Goal: Task Accomplishment & Management: Use online tool/utility

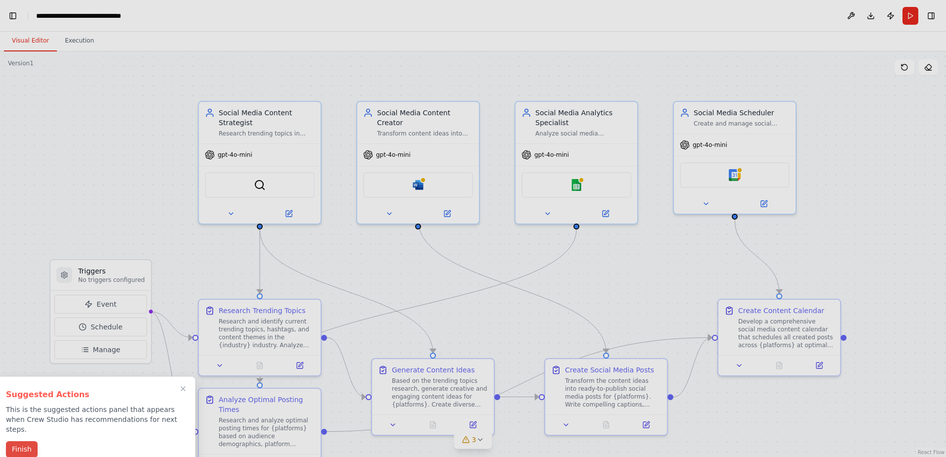
click at [17, 441] on button "Finish" at bounding box center [22, 449] width 32 height 16
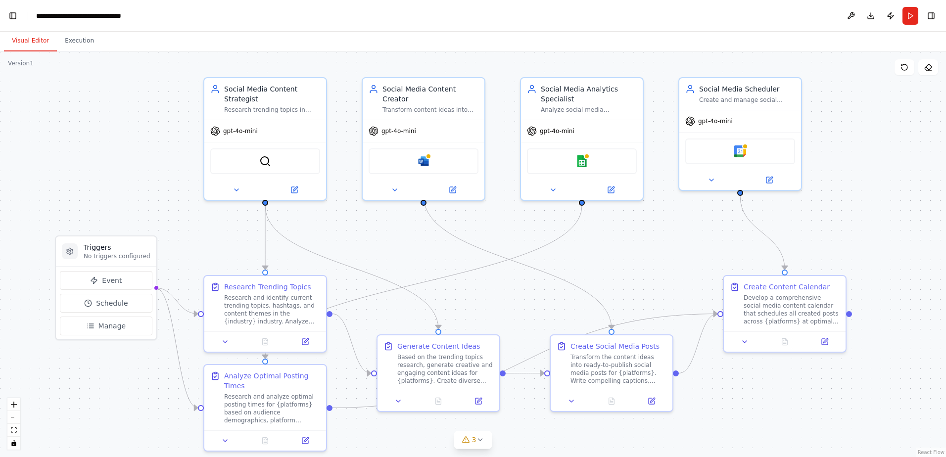
drag, startPoint x: 802, startPoint y: 408, endPoint x: 808, endPoint y: 384, distance: 24.4
click at [808, 384] on div ".deletable-edge-delete-btn { width: 20px; height: 20px; border: 0px solid #ffff…" at bounding box center [473, 254] width 946 height 406
click at [398, 398] on icon at bounding box center [398, 399] width 4 height 2
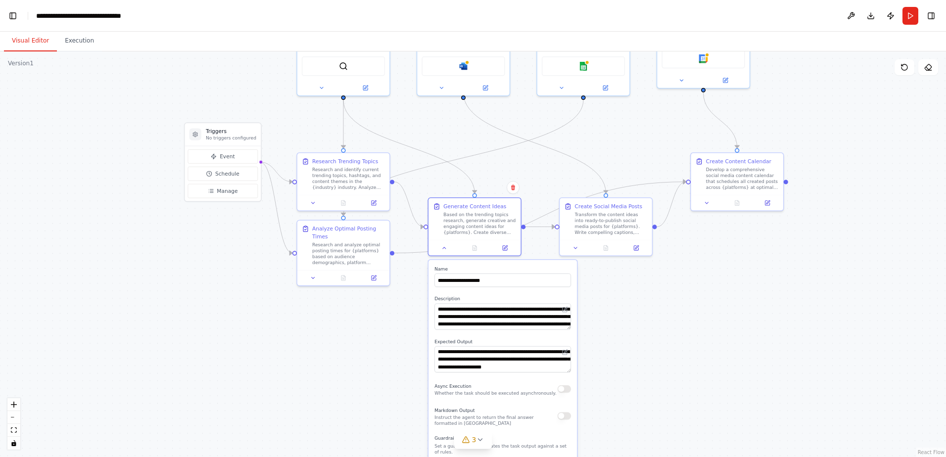
drag, startPoint x: 767, startPoint y: 410, endPoint x: 723, endPoint y: 254, distance: 161.8
click at [723, 254] on div ".deletable-edge-delete-btn { width: 20px; height: 20px; border: 0px solid #ffff…" at bounding box center [473, 254] width 946 height 406
click at [445, 247] on icon at bounding box center [444, 246] width 6 height 6
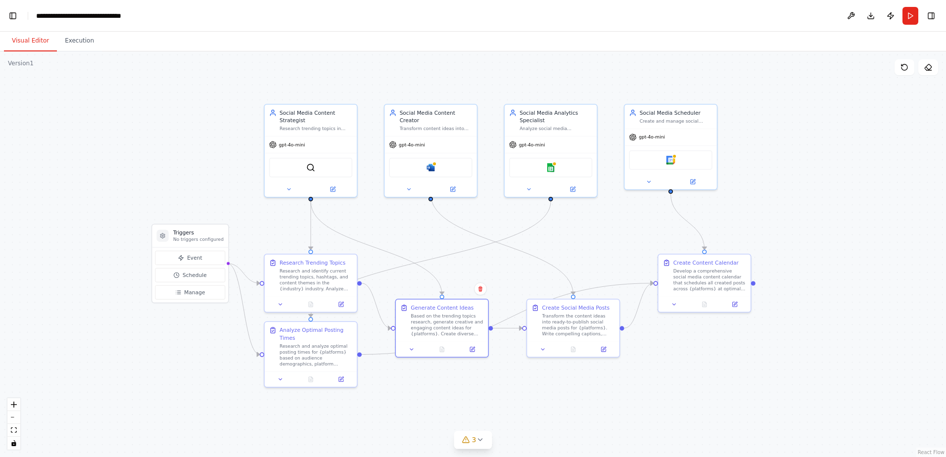
drag, startPoint x: 797, startPoint y: 300, endPoint x: 764, endPoint y: 401, distance: 106.6
click at [764, 401] on div ".deletable-edge-delete-btn { width: 20px; height: 20px; border: 0px solid #ffff…" at bounding box center [473, 254] width 946 height 406
click at [408, 184] on button at bounding box center [408, 188] width 43 height 9
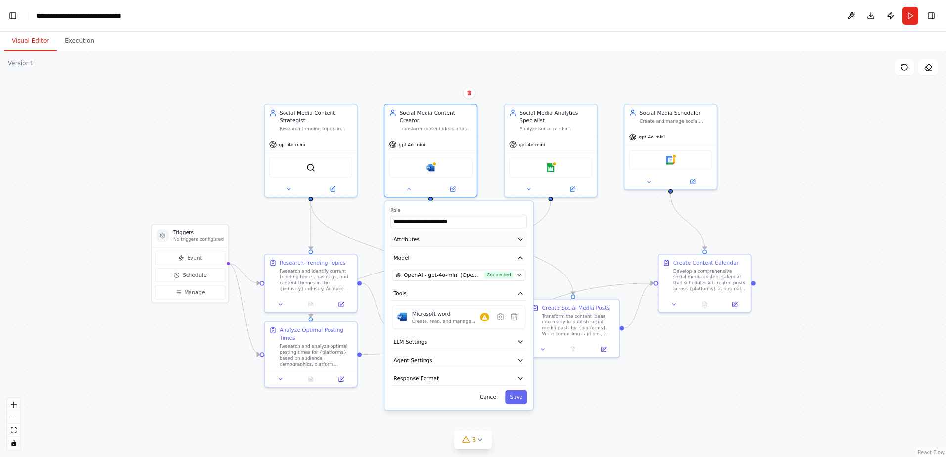
click at [414, 236] on span "Attributes" at bounding box center [407, 239] width 26 height 7
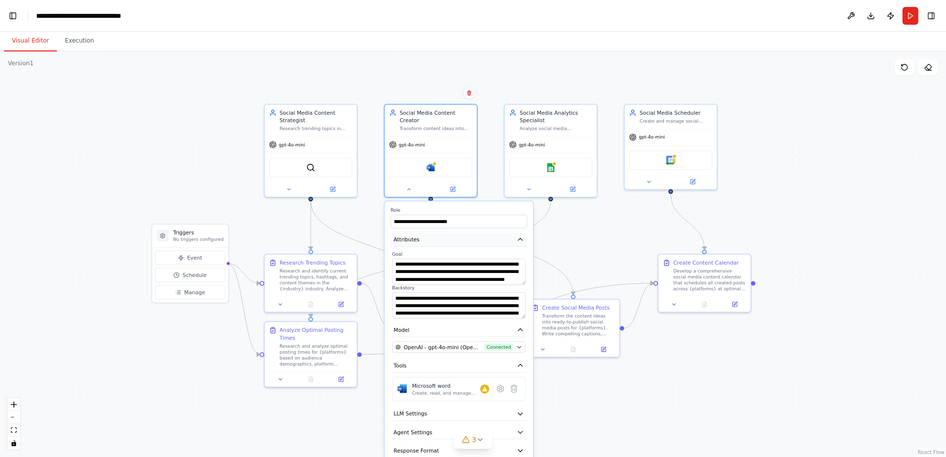
click at [520, 239] on icon "button" at bounding box center [520, 240] width 4 height 2
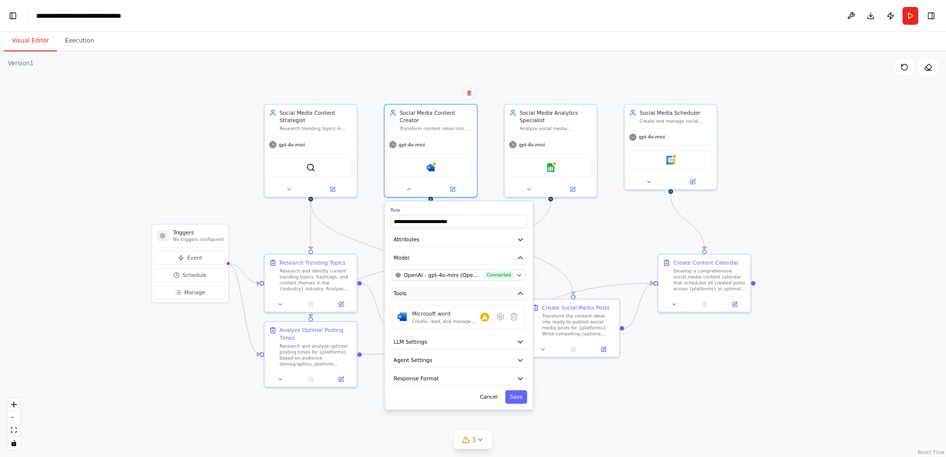
click at [520, 290] on icon "button" at bounding box center [520, 293] width 7 height 7
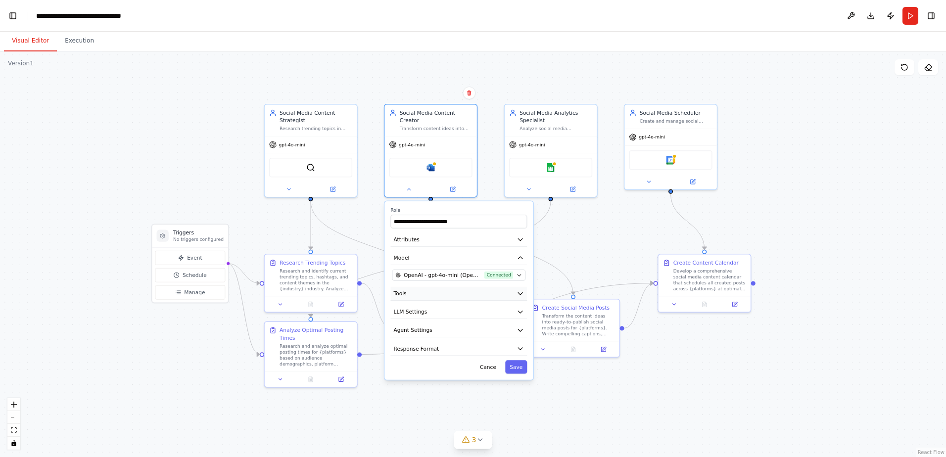
click at [520, 290] on icon "button" at bounding box center [520, 293] width 7 height 7
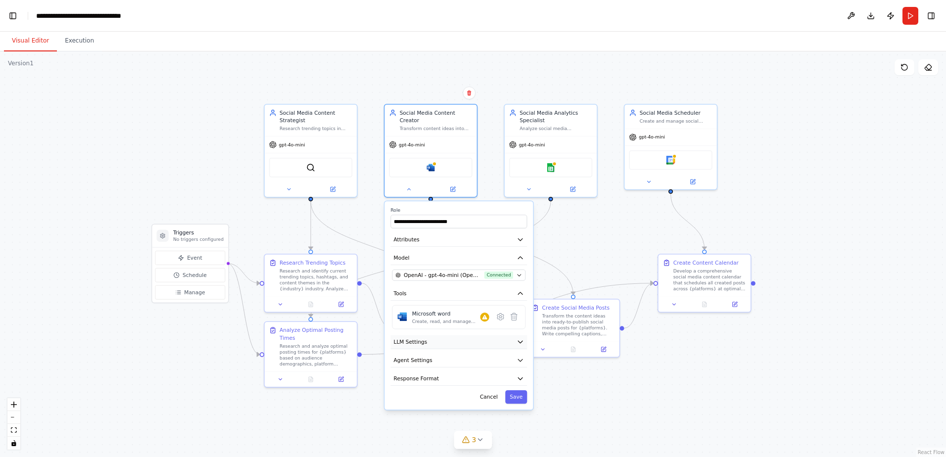
click at [520, 341] on icon "button" at bounding box center [520, 342] width 4 height 2
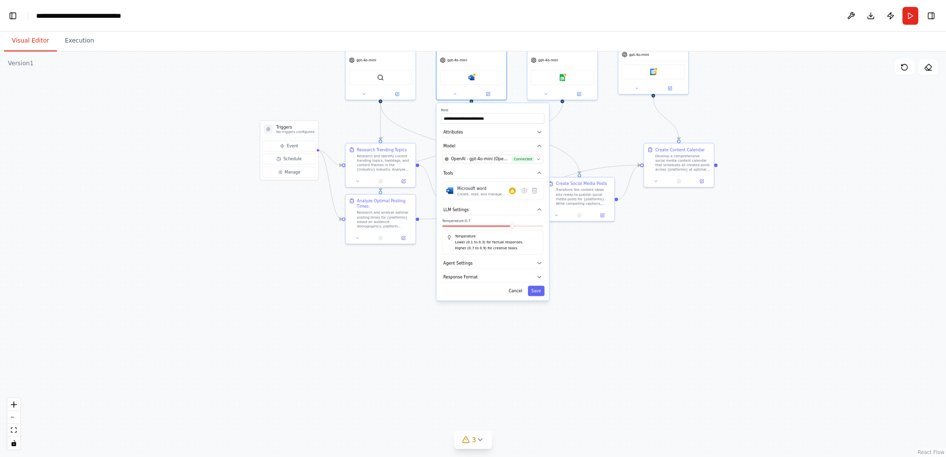
drag, startPoint x: 642, startPoint y: 374, endPoint x: 659, endPoint y: 241, distance: 133.7
click at [659, 241] on div ".deletable-edge-delete-btn { width: 20px; height: 20px; border: 0px solid #ffff…" at bounding box center [473, 254] width 946 height 406
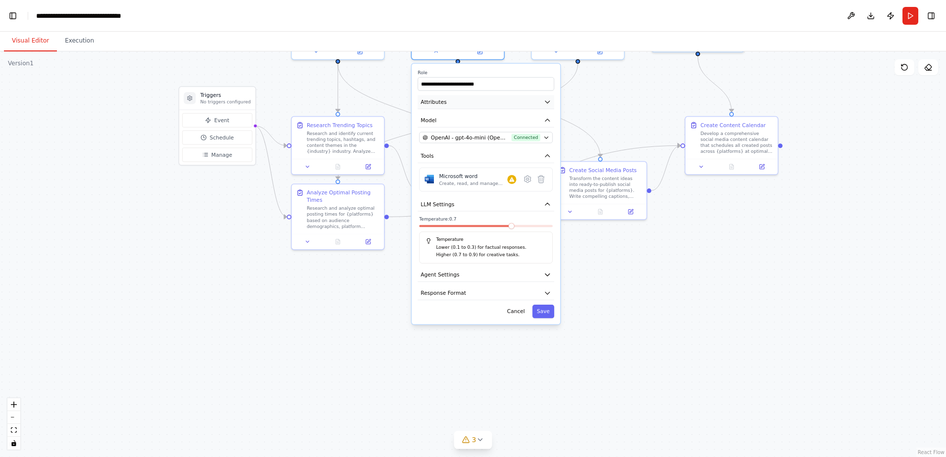
click at [546, 98] on icon "button" at bounding box center [547, 101] width 7 height 7
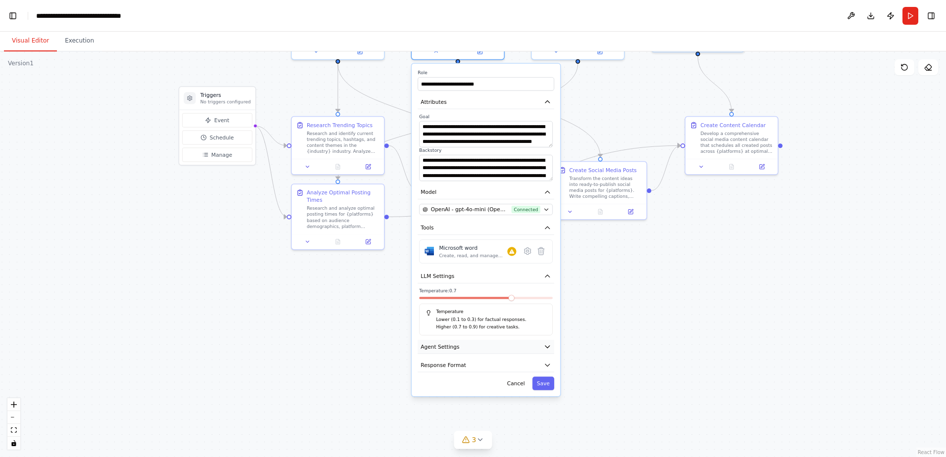
click at [550, 343] on icon "button" at bounding box center [547, 346] width 7 height 7
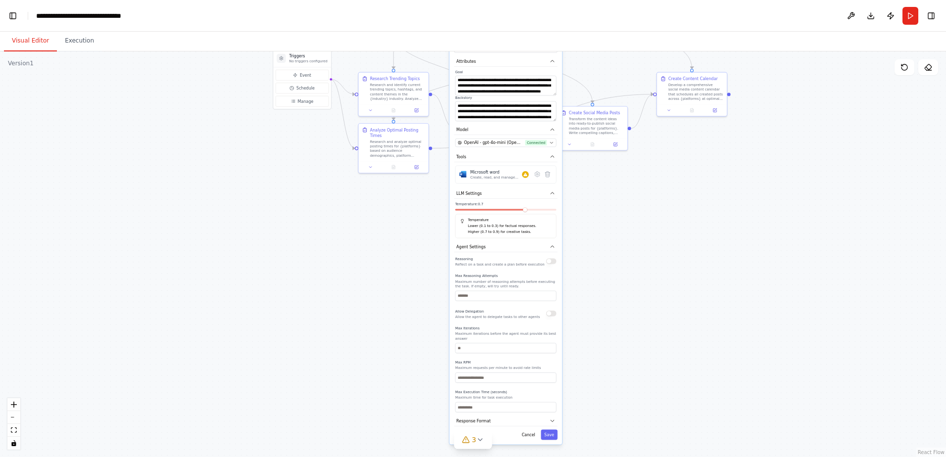
drag, startPoint x: 607, startPoint y: 350, endPoint x: 612, endPoint y: 222, distance: 128.2
click at [612, 222] on div ".deletable-edge-delete-btn { width: 20px; height: 20px; border: 0px solid #ffff…" at bounding box center [473, 254] width 946 height 406
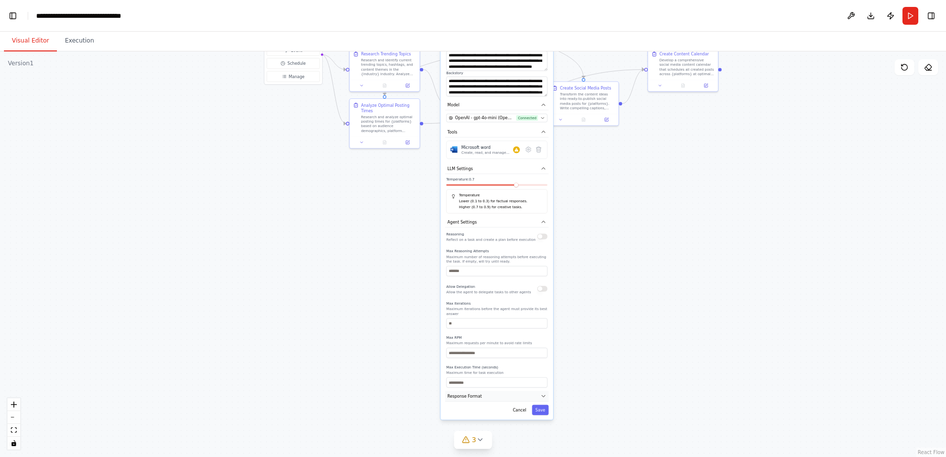
click at [472, 393] on span "Response Format" at bounding box center [464, 395] width 35 height 5
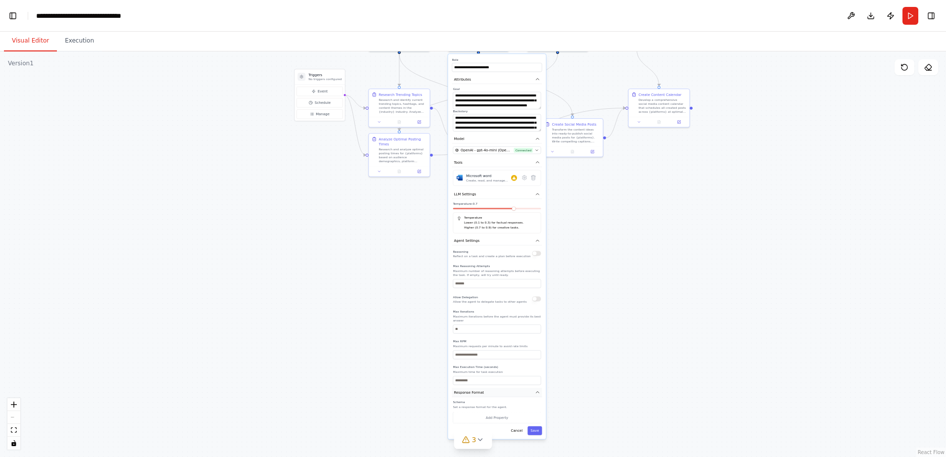
click at [537, 392] on icon "button" at bounding box center [537, 392] width 3 height 1
click at [519, 400] on button "Cancel" at bounding box center [517, 404] width 18 height 9
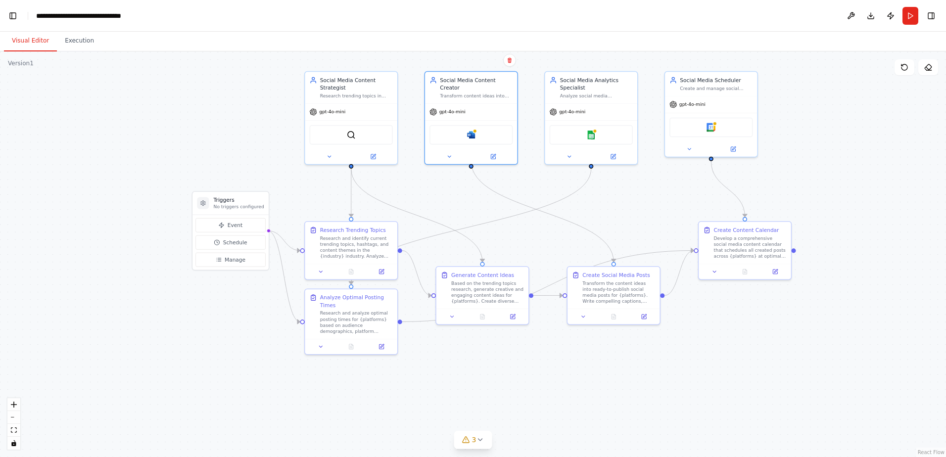
drag, startPoint x: 548, startPoint y: 155, endPoint x: 583, endPoint y: 428, distance: 274.5
click at [584, 438] on div ".deletable-edge-delete-btn { width: 20px; height: 20px; border: 0px solid #ffff…" at bounding box center [473, 254] width 946 height 406
click at [233, 260] on span "Manage" at bounding box center [235, 258] width 21 height 7
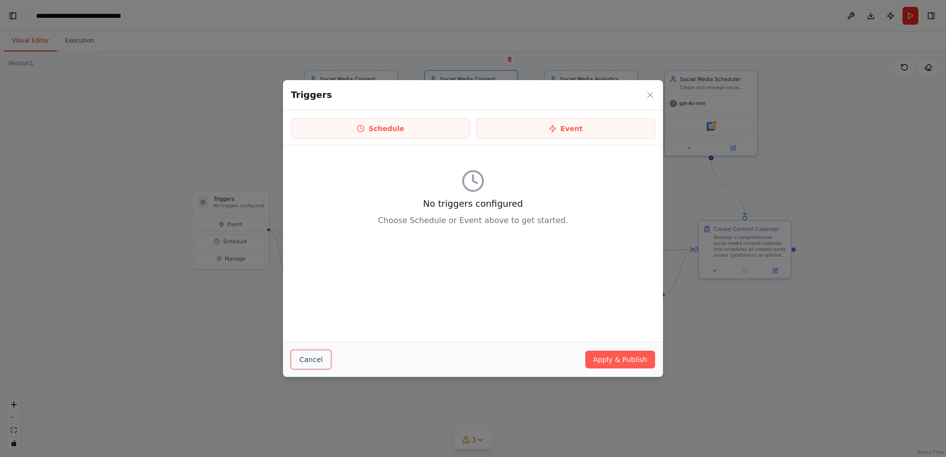
click at [309, 356] on button "Cancel" at bounding box center [311, 359] width 40 height 19
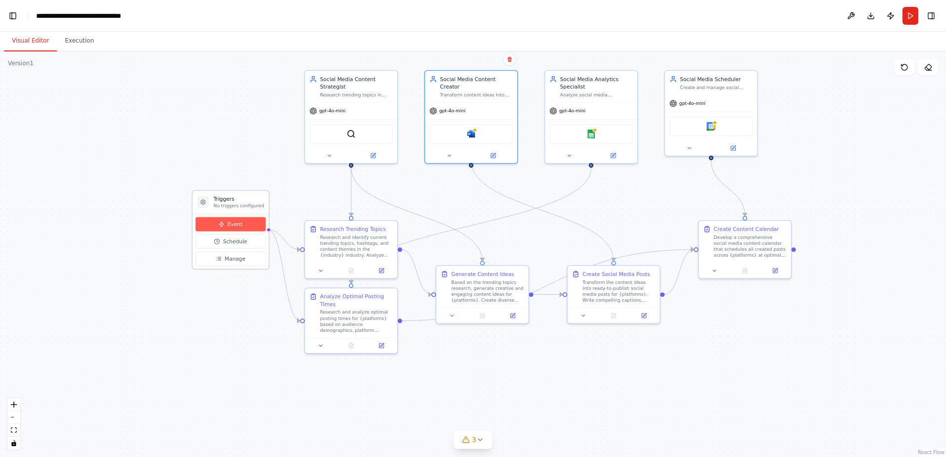
click at [236, 223] on span "Event" at bounding box center [235, 224] width 15 height 7
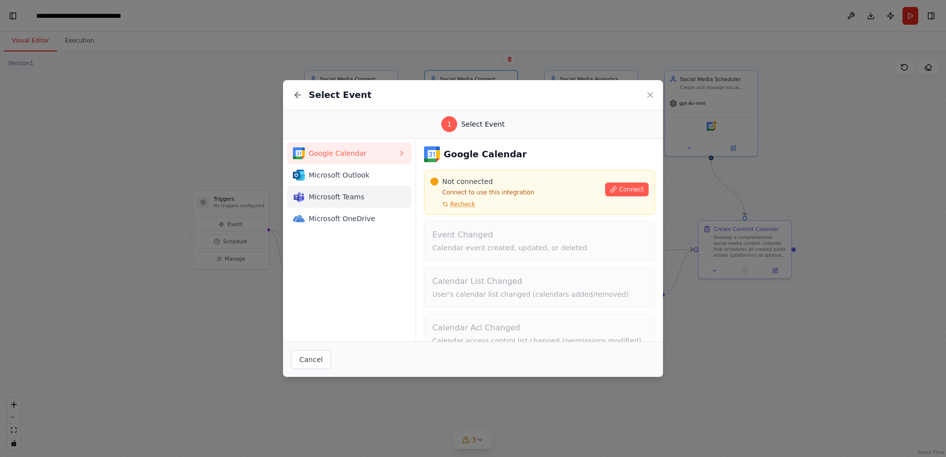
click at [343, 191] on button "Microsoft Teams" at bounding box center [349, 197] width 125 height 22
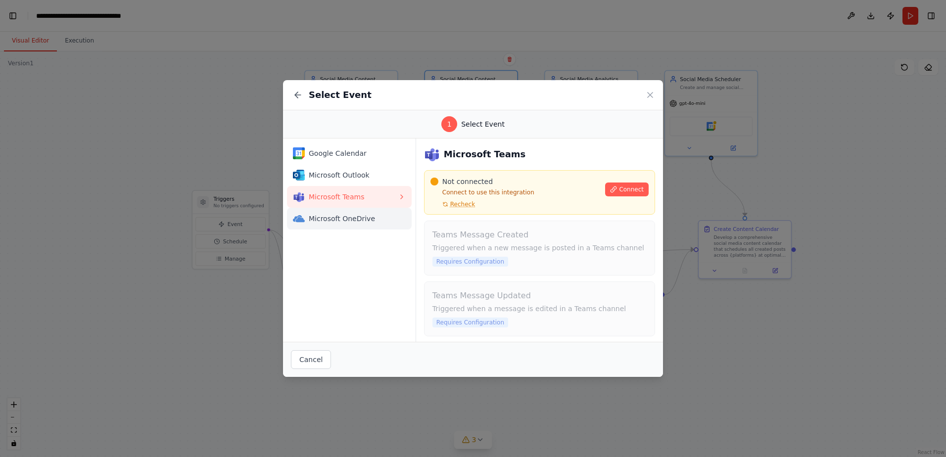
click at [318, 216] on span "Microsoft OneDrive" at bounding box center [353, 219] width 89 height 10
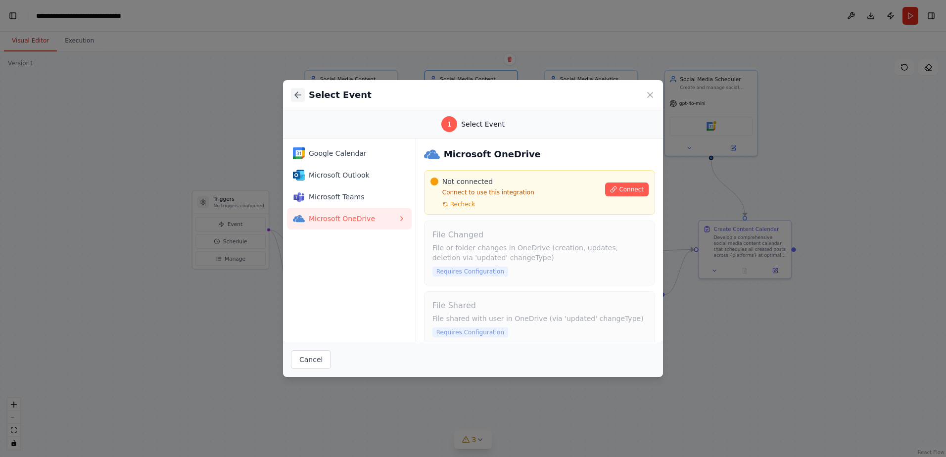
click at [298, 96] on icon at bounding box center [298, 95] width 10 height 10
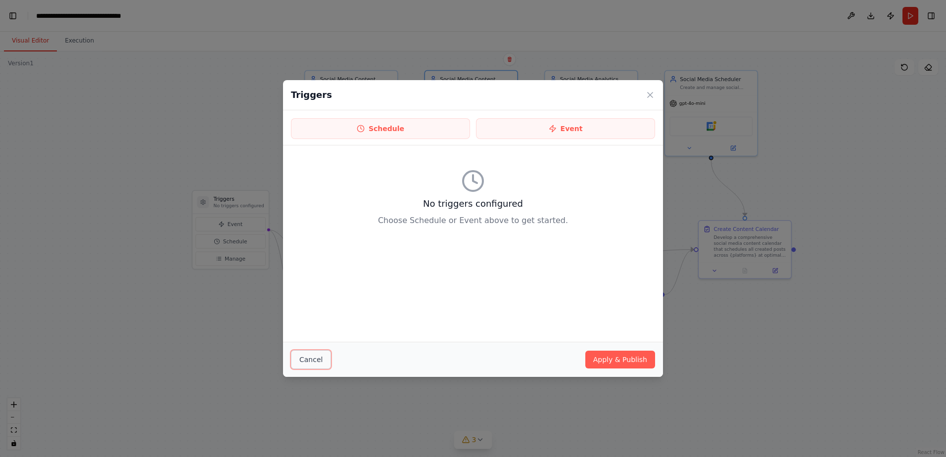
click at [310, 359] on button "Cancel" at bounding box center [311, 359] width 40 height 19
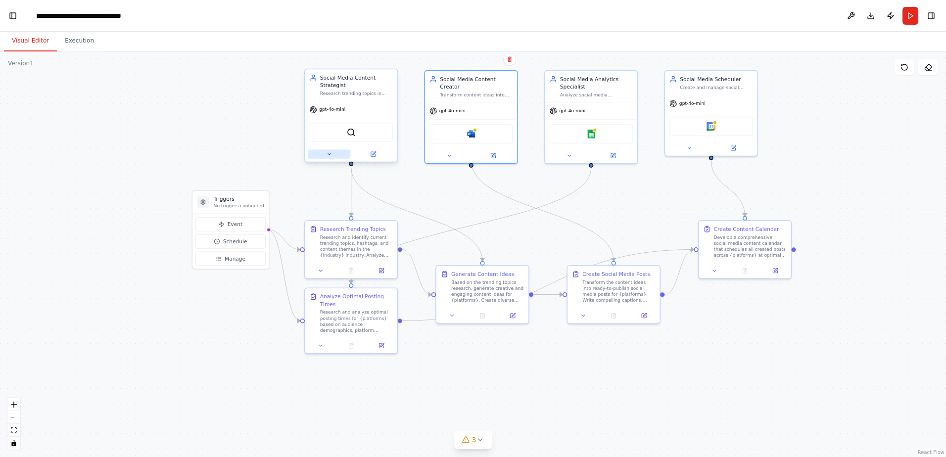
click at [327, 154] on icon at bounding box center [329, 154] width 6 height 6
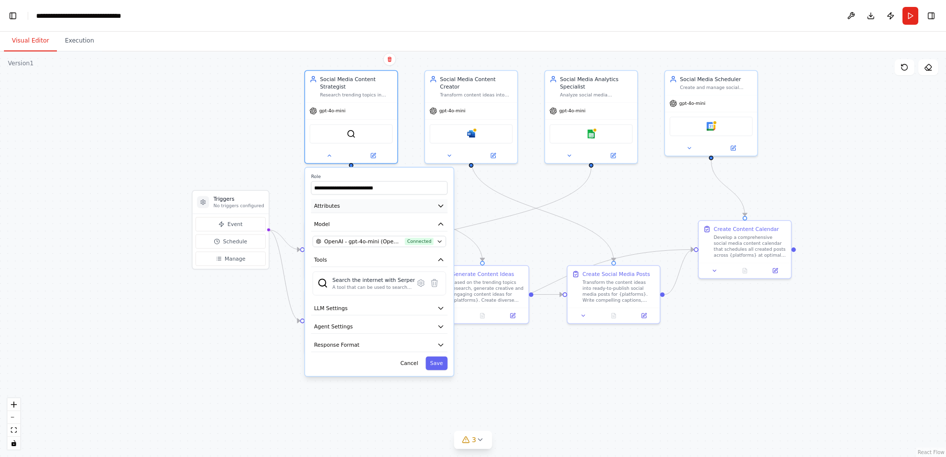
click at [378, 204] on button "Attributes" at bounding box center [379, 206] width 137 height 14
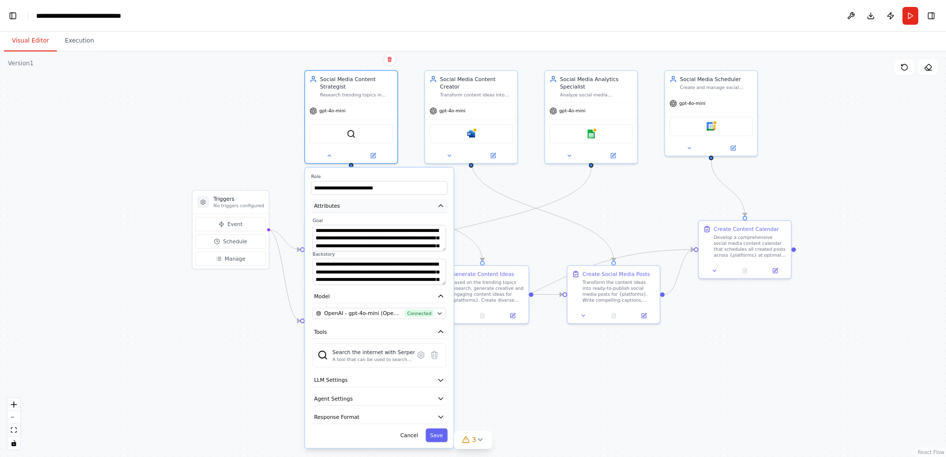
click at [378, 204] on button "Attributes" at bounding box center [379, 206] width 137 height 14
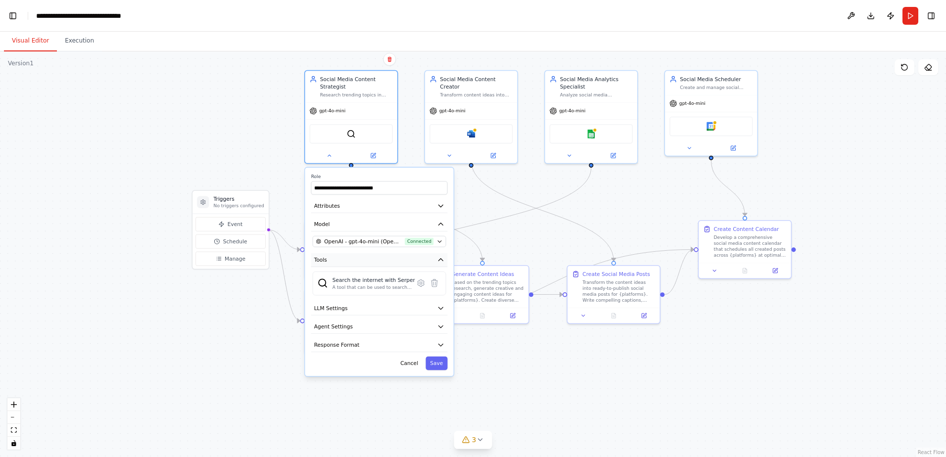
click at [382, 259] on button "Tools" at bounding box center [379, 260] width 137 height 14
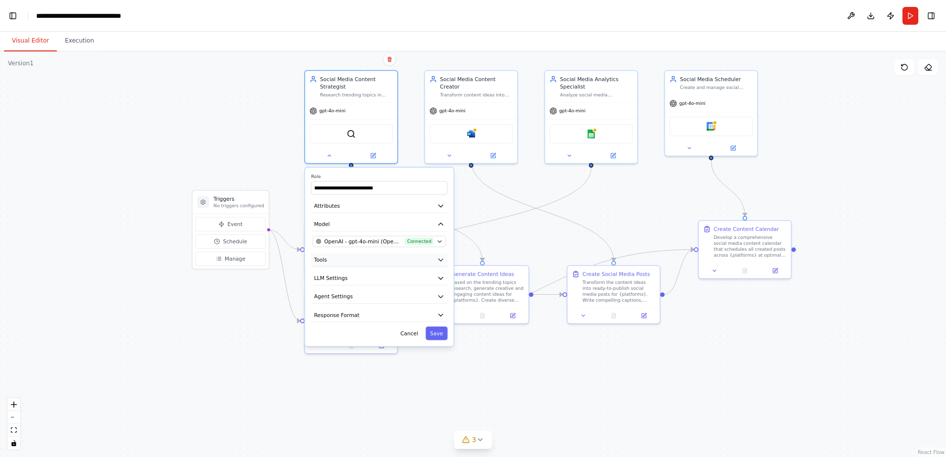
click at [382, 259] on button "Tools" at bounding box center [379, 260] width 137 height 14
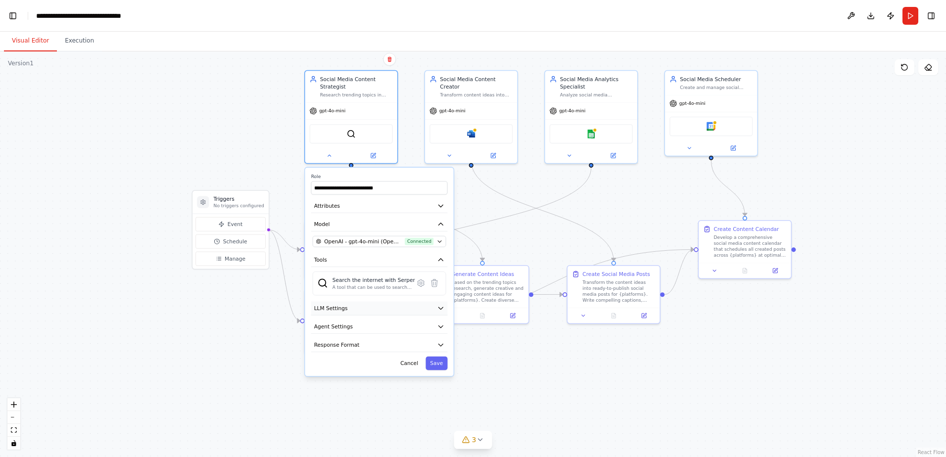
click at [386, 309] on button "LLM Settings" at bounding box center [379, 308] width 137 height 14
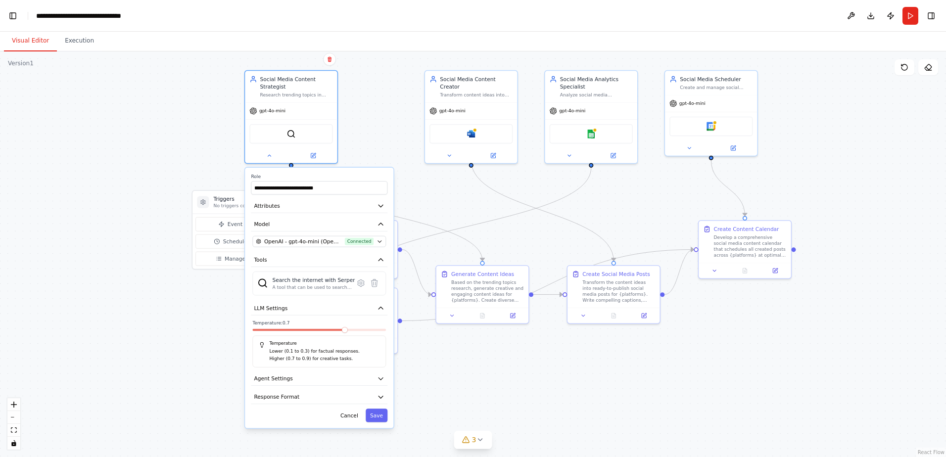
drag, startPoint x: 406, startPoint y: 334, endPoint x: 350, endPoint y: 335, distance: 56.4
click at [349, 335] on div "Temperature: 0.7 Temperature Lower (0.1 to 0.3) for factual responses. Higher (…" at bounding box center [319, 344] width 134 height 48
click at [334, 332] on div at bounding box center [319, 331] width 134 height 5
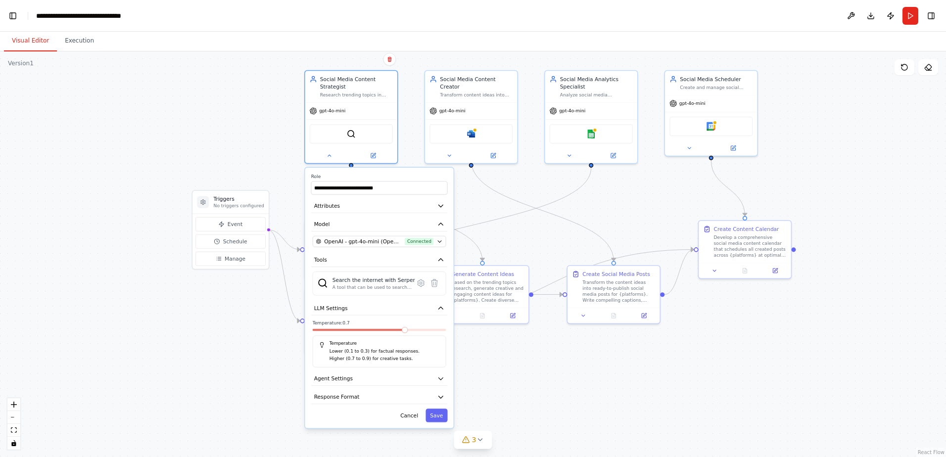
drag, startPoint x: 341, startPoint y: 334, endPoint x: 402, endPoint y: 333, distance: 60.4
click at [402, 333] on div at bounding box center [380, 331] width 134 height 5
click at [319, 332] on div at bounding box center [380, 331] width 134 height 5
click at [346, 307] on button "LLM Settings" at bounding box center [379, 308] width 137 height 14
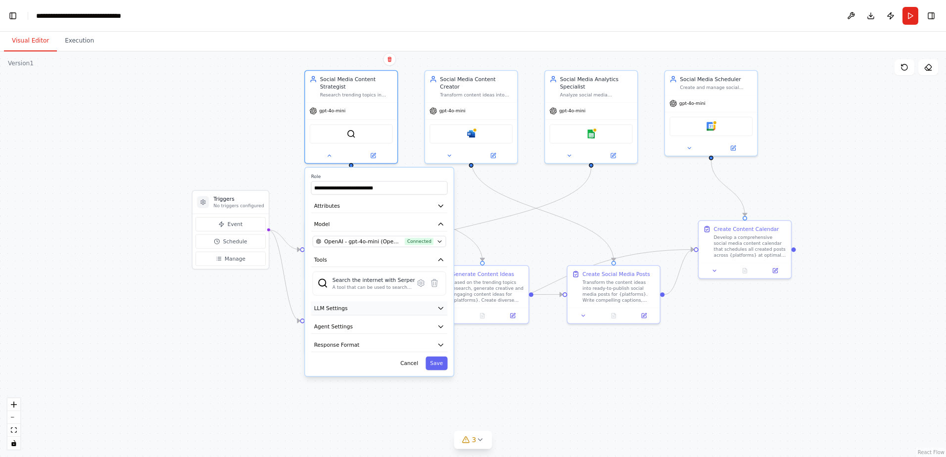
click at [346, 307] on button "LLM Settings" at bounding box center [379, 308] width 137 height 14
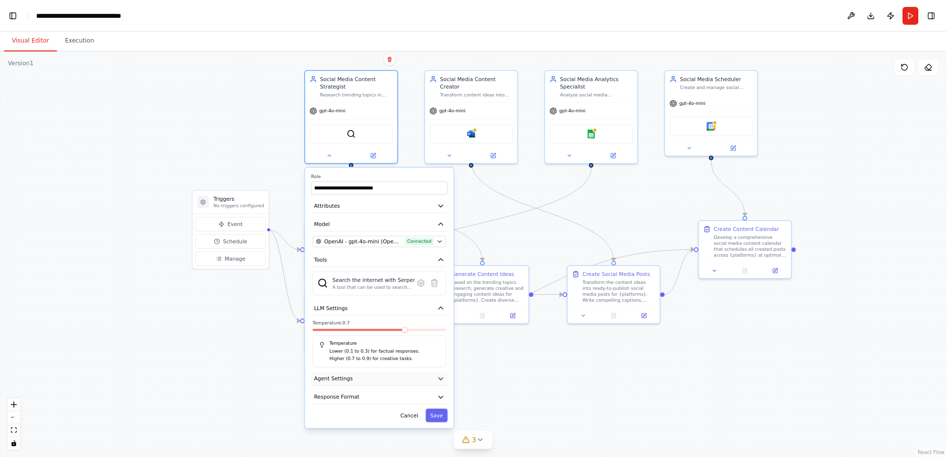
click at [347, 381] on span "Agent Settings" at bounding box center [333, 378] width 39 height 7
click at [345, 346] on h5 "Temperature" at bounding box center [379, 343] width 121 height 6
click at [336, 327] on div "Temperature: 0.7 Temperature Lower (0.1 to 0.3) for factual responses. Higher (…" at bounding box center [380, 344] width 134 height 48
click at [336, 333] on div at bounding box center [380, 331] width 134 height 5
click at [440, 306] on icon "button" at bounding box center [440, 308] width 7 height 7
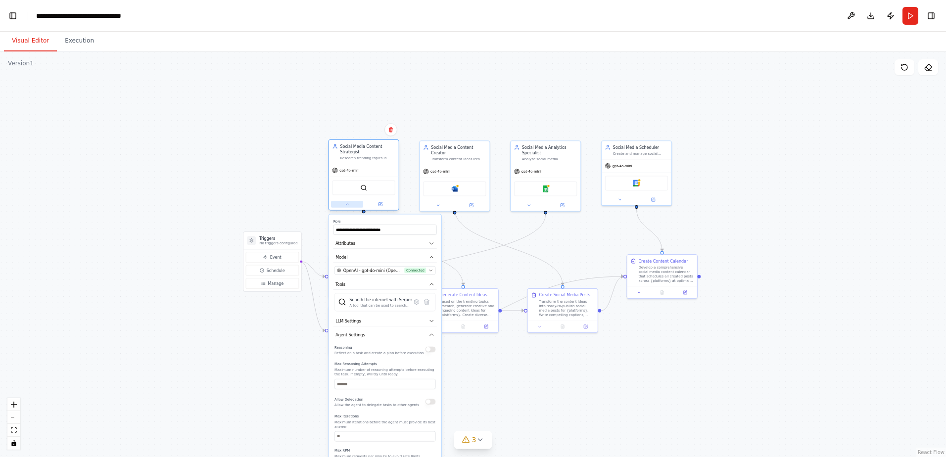
click at [345, 202] on icon at bounding box center [347, 204] width 4 height 4
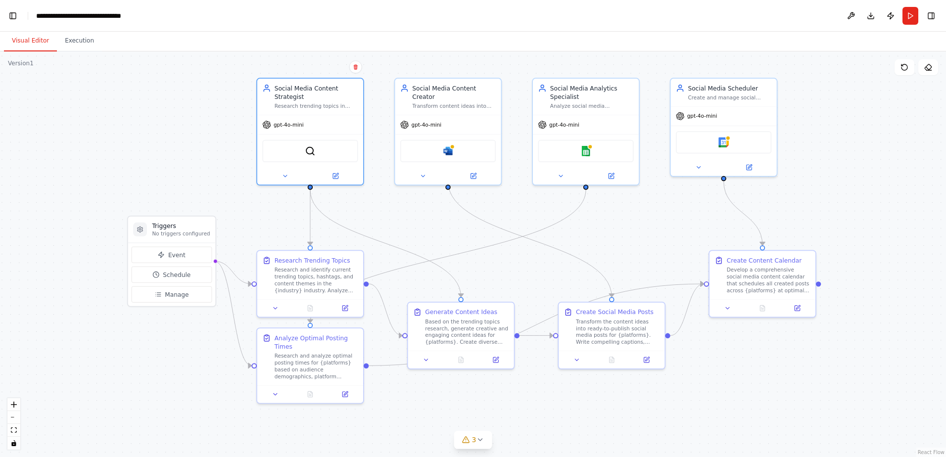
drag, startPoint x: 480, startPoint y: 348, endPoint x: 535, endPoint y: 414, distance: 85.7
click at [535, 414] on div ".deletable-edge-delete-btn { width: 20px; height: 20px; border: 0px solid #ffff…" at bounding box center [473, 254] width 946 height 406
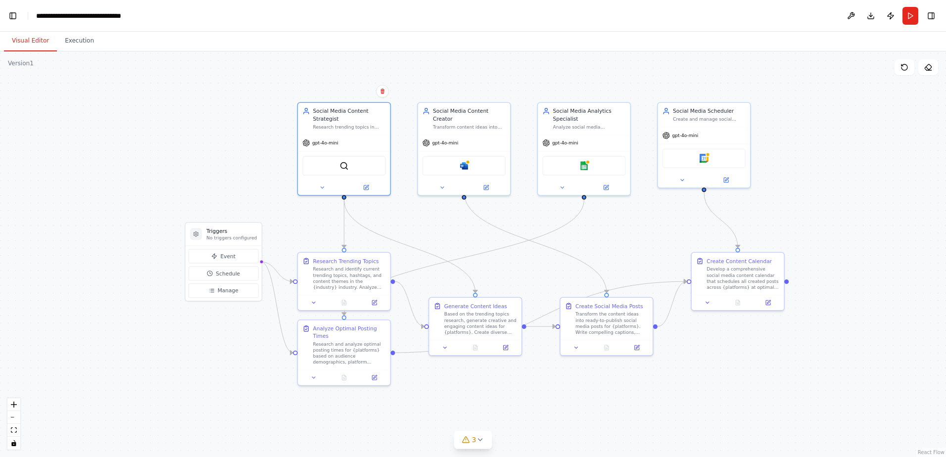
drag, startPoint x: 751, startPoint y: 397, endPoint x: 733, endPoint y: 380, distance: 24.8
click at [733, 380] on div ".deletable-edge-delete-btn { width: 20px; height: 20px; border: 0px solid #ffff…" at bounding box center [473, 254] width 946 height 406
click at [851, 18] on button at bounding box center [851, 16] width 16 height 18
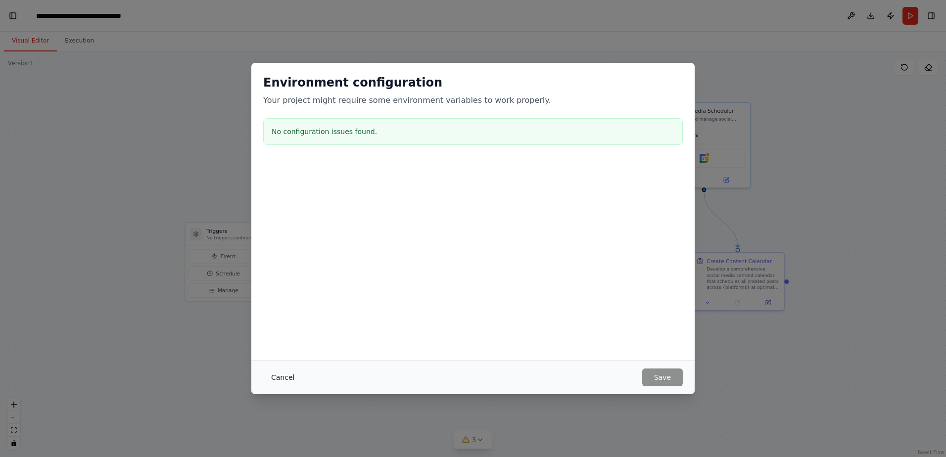
click at [283, 380] on button "Cancel" at bounding box center [282, 378] width 39 height 18
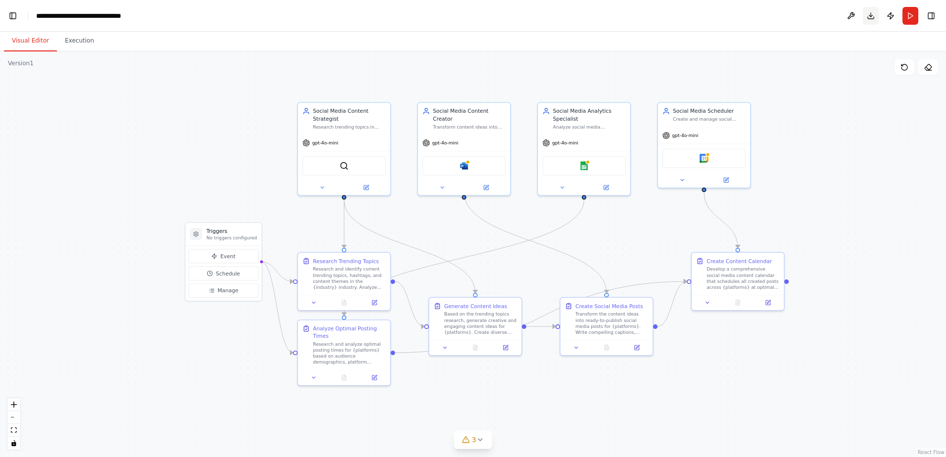
click at [867, 15] on button "Download" at bounding box center [871, 16] width 16 height 18
click at [846, 174] on div ".deletable-edge-delete-btn { width: 20px; height: 20px; border: 0px solid #ffff…" at bounding box center [473, 254] width 946 height 406
